Goal: Information Seeking & Learning: Find specific fact

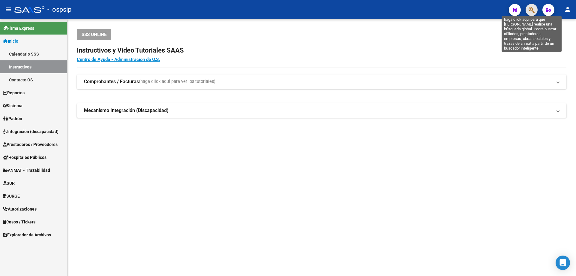
click at [533, 10] on icon "button" at bounding box center [532, 10] width 6 height 7
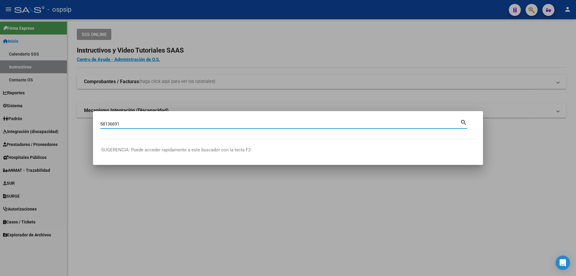
type input "58136691"
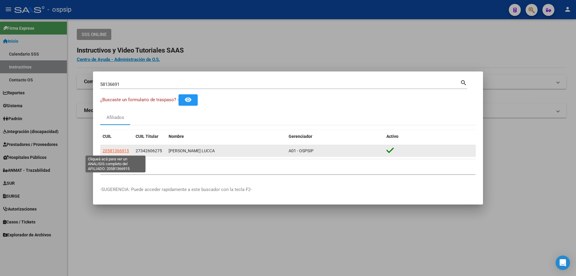
click at [119, 148] on span "20581366915" at bounding box center [116, 150] width 26 height 5
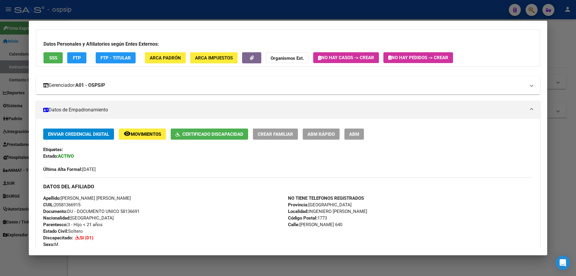
scroll to position [30, 0]
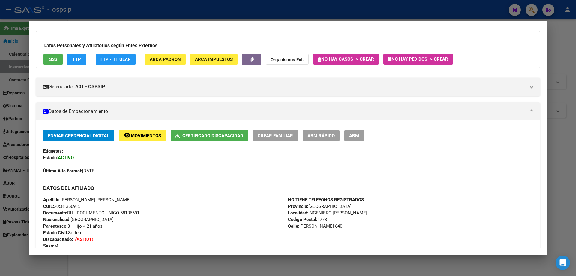
click at [54, 61] on span "SSS" at bounding box center [53, 59] width 8 height 5
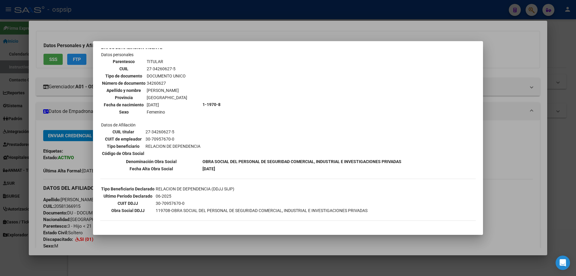
scroll to position [0, 0]
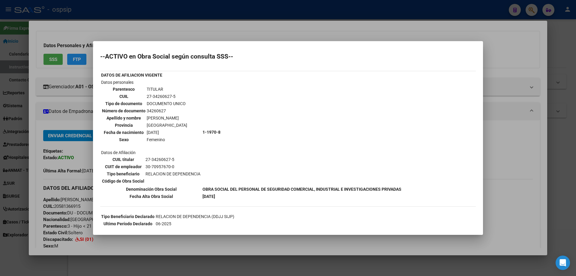
click at [298, 24] on div at bounding box center [288, 138] width 576 height 276
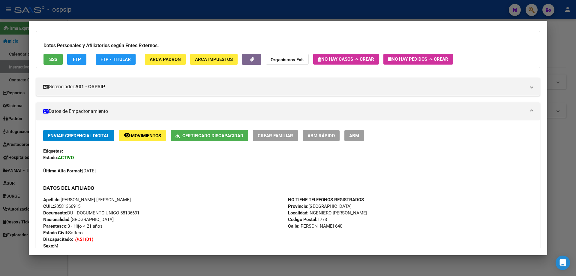
drag, startPoint x: 56, startPoint y: 205, endPoint x: 86, endPoint y: 205, distance: 30.6
click at [86, 205] on div "Apellido: [PERSON_NAME] [PERSON_NAME] CUIL: 20581366915 Documento: DU - DOCUMEN…" at bounding box center [165, 229] width 245 height 66
copy span "20581366915"
